Goal: Task Accomplishment & Management: Manage account settings

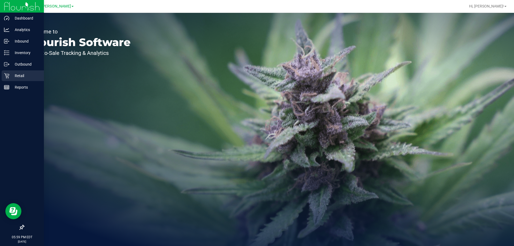
click at [23, 74] on p "Retail" at bounding box center [25, 76] width 32 height 6
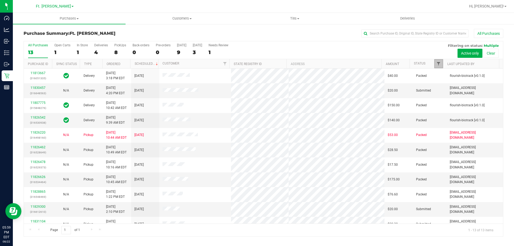
click at [438, 64] on span "Filter" at bounding box center [439, 64] width 4 height 4
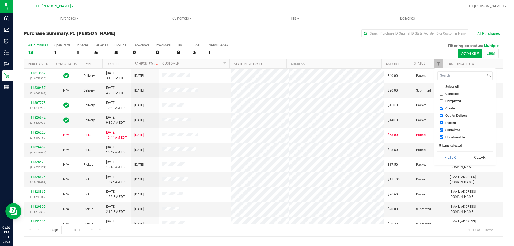
click at [441, 124] on input "Packed" at bounding box center [441, 122] width 3 height 3
checkbox input "false"
click at [443, 155] on button "Filter" at bounding box center [451, 158] width 26 height 12
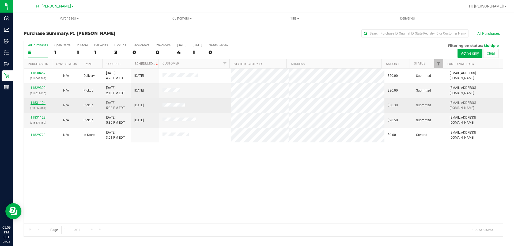
click at [35, 104] on link "11831104" at bounding box center [38, 103] width 15 height 4
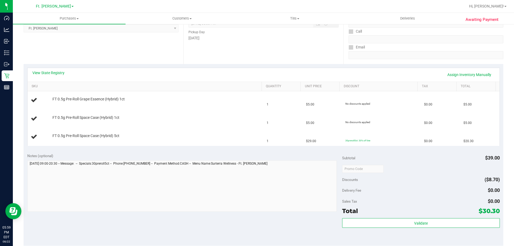
scroll to position [134, 0]
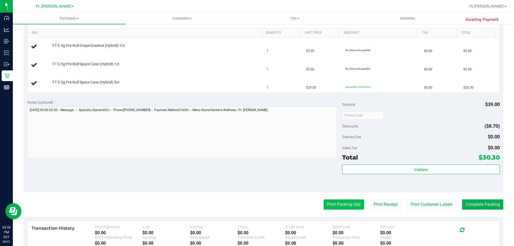
click at [339, 204] on button "Print Packing Slip" at bounding box center [344, 205] width 40 height 10
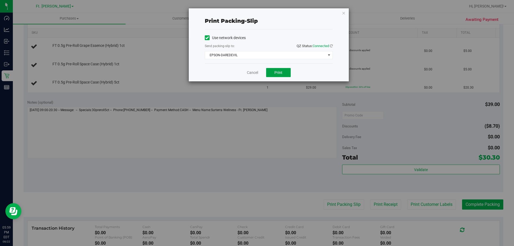
click at [285, 73] on button "Print" at bounding box center [278, 72] width 25 height 9
click at [345, 12] on icon "button" at bounding box center [344, 13] width 4 height 6
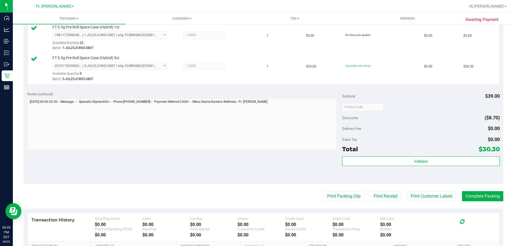
scroll to position [187, 0]
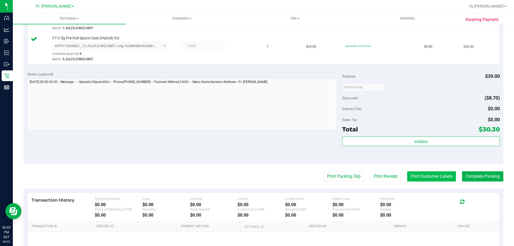
click at [430, 179] on button "Print Customer Labels" at bounding box center [431, 176] width 49 height 10
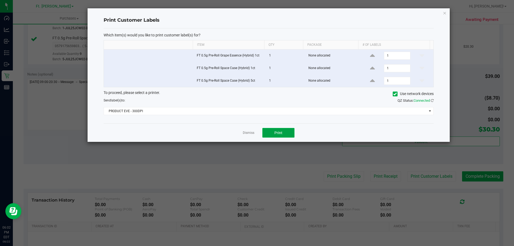
click at [281, 129] on button "Print" at bounding box center [278, 133] width 32 height 10
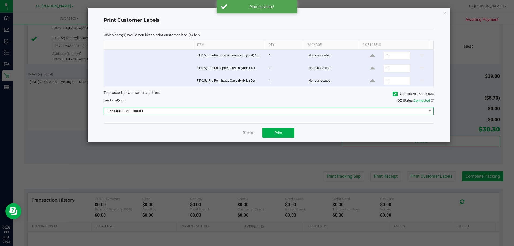
click at [292, 111] on span "PRODUCT EVE - 300DPI" at bounding box center [265, 110] width 323 height 7
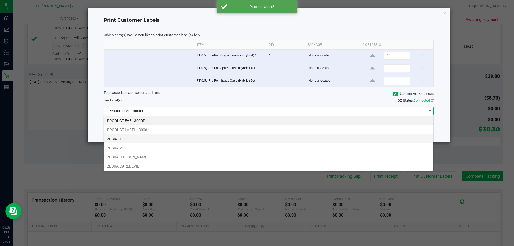
scroll to position [8, 330]
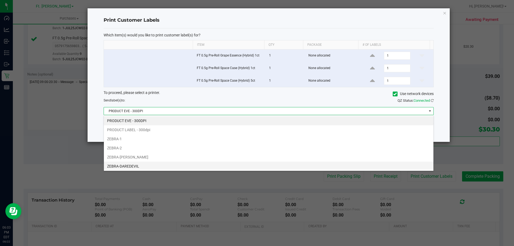
click at [207, 162] on li "ZEBRA-DAREDEVIL" at bounding box center [269, 166] width 330 height 9
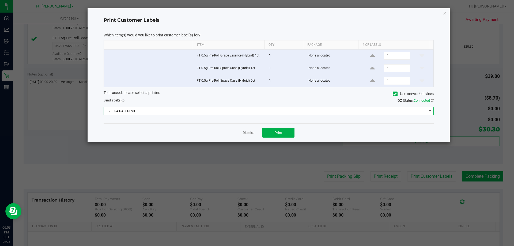
click at [285, 127] on div "Dismiss Print" at bounding box center [269, 132] width 330 height 18
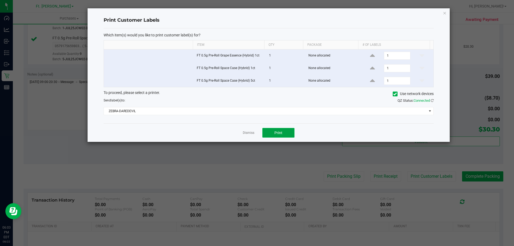
click at [285, 133] on button "Print" at bounding box center [278, 133] width 32 height 10
click at [442, 13] on div "Print Customer Labels Which item(s) would you like to print customer label(s) f…" at bounding box center [269, 75] width 362 height 134
click at [446, 14] on icon "button" at bounding box center [445, 13] width 4 height 6
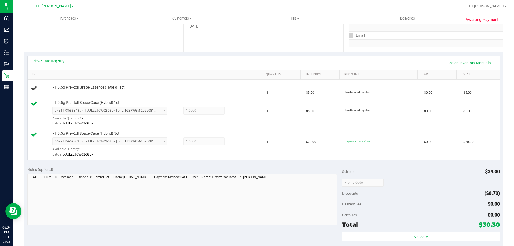
scroll to position [134, 0]
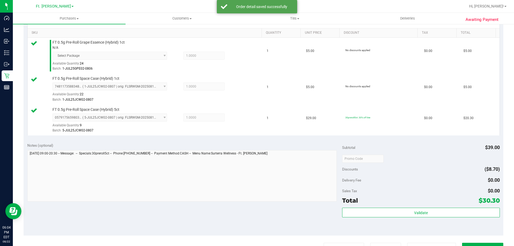
click at [404, 207] on div "Subtotal $39.00 Discounts ($8.70) Delivery Fee $0.00 Sales Tax $0.00 Total $30.…" at bounding box center [420, 187] width 157 height 89
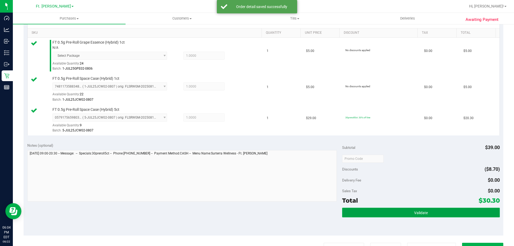
click at [404, 211] on button "Validate" at bounding box center [420, 213] width 157 height 10
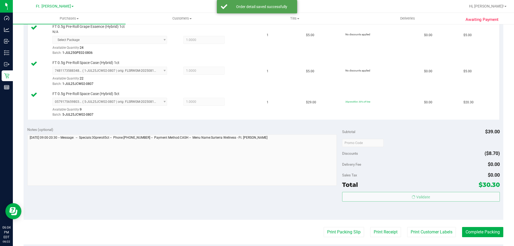
scroll to position [214, 0]
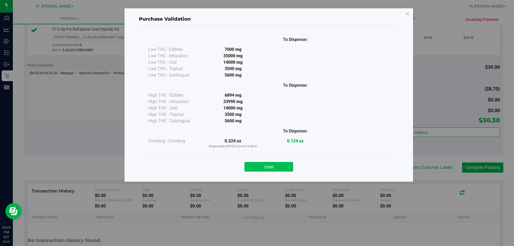
click at [276, 164] on button "Close" at bounding box center [269, 167] width 49 height 10
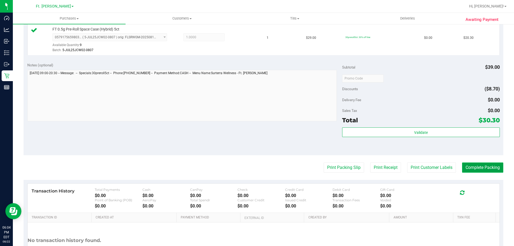
click at [475, 168] on button "Complete Packing" at bounding box center [482, 168] width 41 height 10
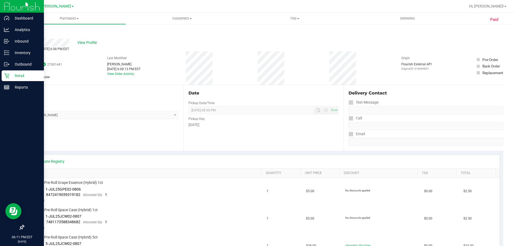
click at [11, 74] on p "Retail" at bounding box center [25, 76] width 32 height 6
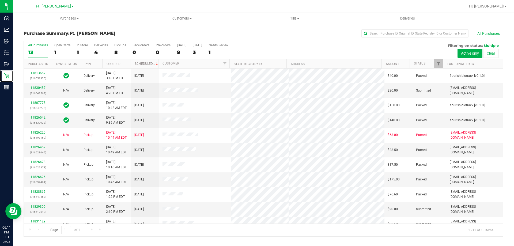
click at [442, 61] on div at bounding box center [443, 63] width 2 height 9
click at [441, 64] on link "Filter" at bounding box center [438, 63] width 9 height 9
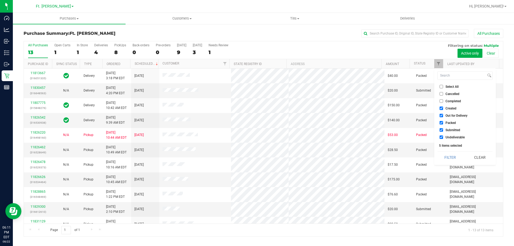
click at [440, 130] on input "Submitted" at bounding box center [441, 129] width 3 height 3
click at [442, 130] on input "Submitted" at bounding box center [441, 129] width 3 height 3
checkbox input "true"
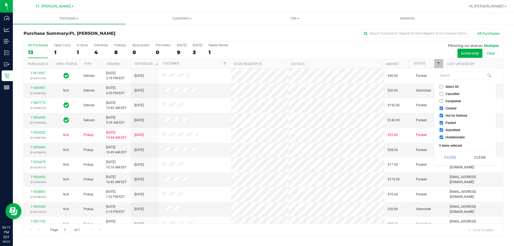
click at [443, 122] on input "Packed" at bounding box center [441, 122] width 3 height 3
checkbox input "false"
click at [448, 156] on button "Filter" at bounding box center [451, 158] width 26 height 12
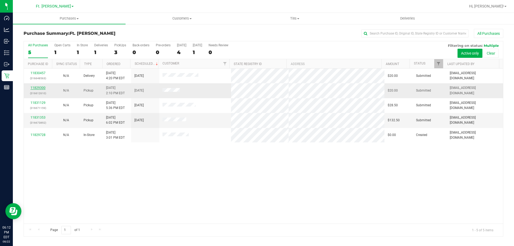
click at [42, 89] on link "11829300" at bounding box center [38, 88] width 15 height 4
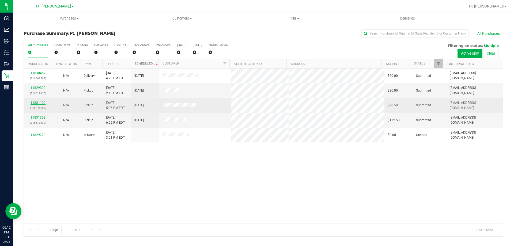
click at [36, 103] on link "11831129" at bounding box center [38, 103] width 15 height 4
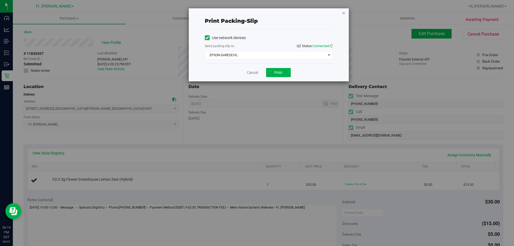
scroll to position [161, 0]
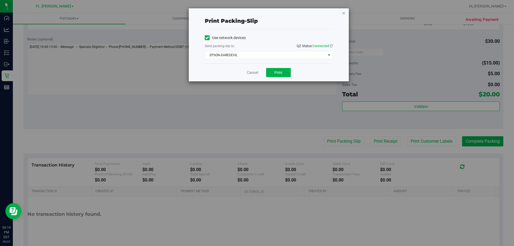
click at [344, 13] on icon "button" at bounding box center [344, 13] width 4 height 6
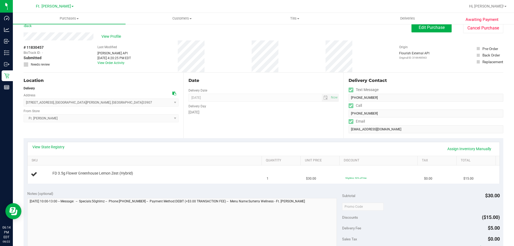
scroll to position [0, 0]
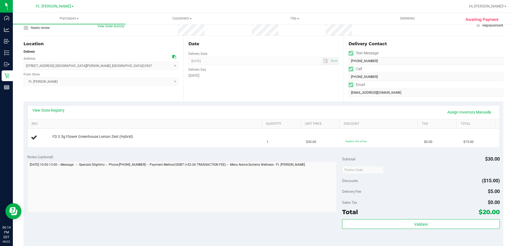
scroll to position [54, 0]
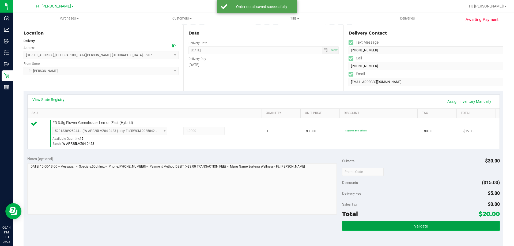
click at [434, 223] on button "Validate" at bounding box center [420, 226] width 157 height 10
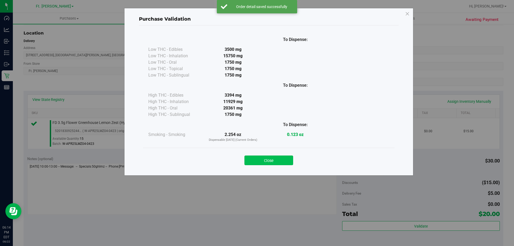
click at [283, 159] on button "Close" at bounding box center [269, 161] width 49 height 10
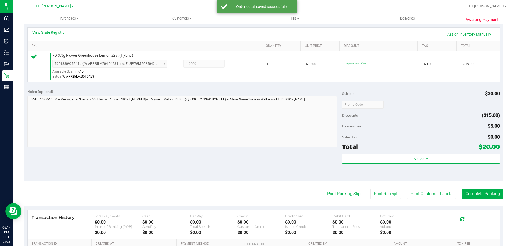
scroll to position [161, 0]
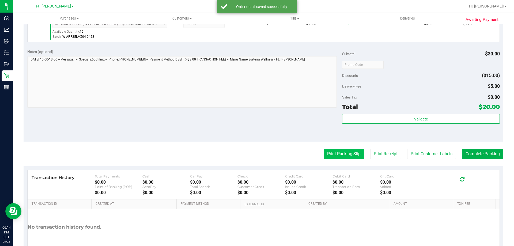
click at [346, 156] on button "Print Packing Slip" at bounding box center [344, 154] width 40 height 10
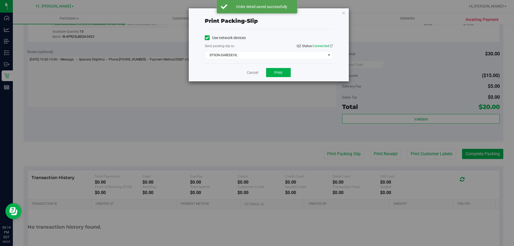
click at [281, 67] on div "Cancel Print" at bounding box center [269, 72] width 128 height 18
click at [283, 70] on button "Print" at bounding box center [278, 72] width 25 height 9
click at [344, 15] on icon "button" at bounding box center [344, 13] width 4 height 6
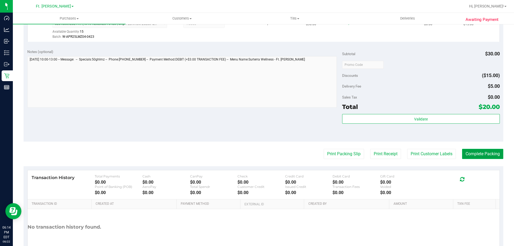
click at [479, 153] on button "Complete Packing" at bounding box center [482, 154] width 41 height 10
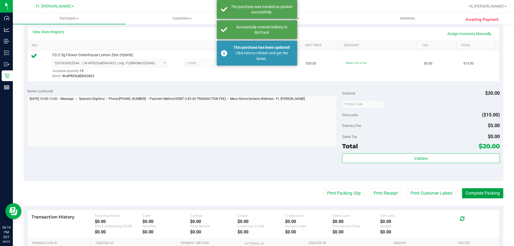
scroll to position [80, 0]
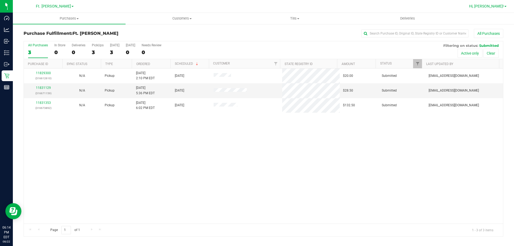
click at [506, 7] on link "Hi, [PERSON_NAME]!" at bounding box center [488, 6] width 42 height 6
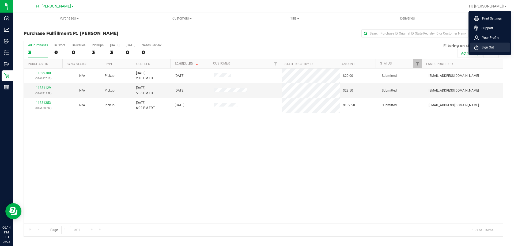
click at [486, 49] on span "Sign Out" at bounding box center [487, 47] width 16 height 5
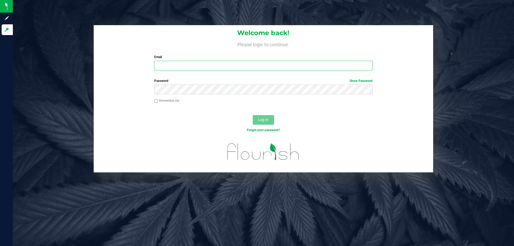
click at [172, 66] on input "Email" at bounding box center [263, 66] width 218 height 10
type input "[EMAIL_ADDRESS][DOMAIN_NAME]"
click at [260, 117] on button "Log In" at bounding box center [263, 120] width 21 height 10
